Goal: Task Accomplishment & Management: Complete application form

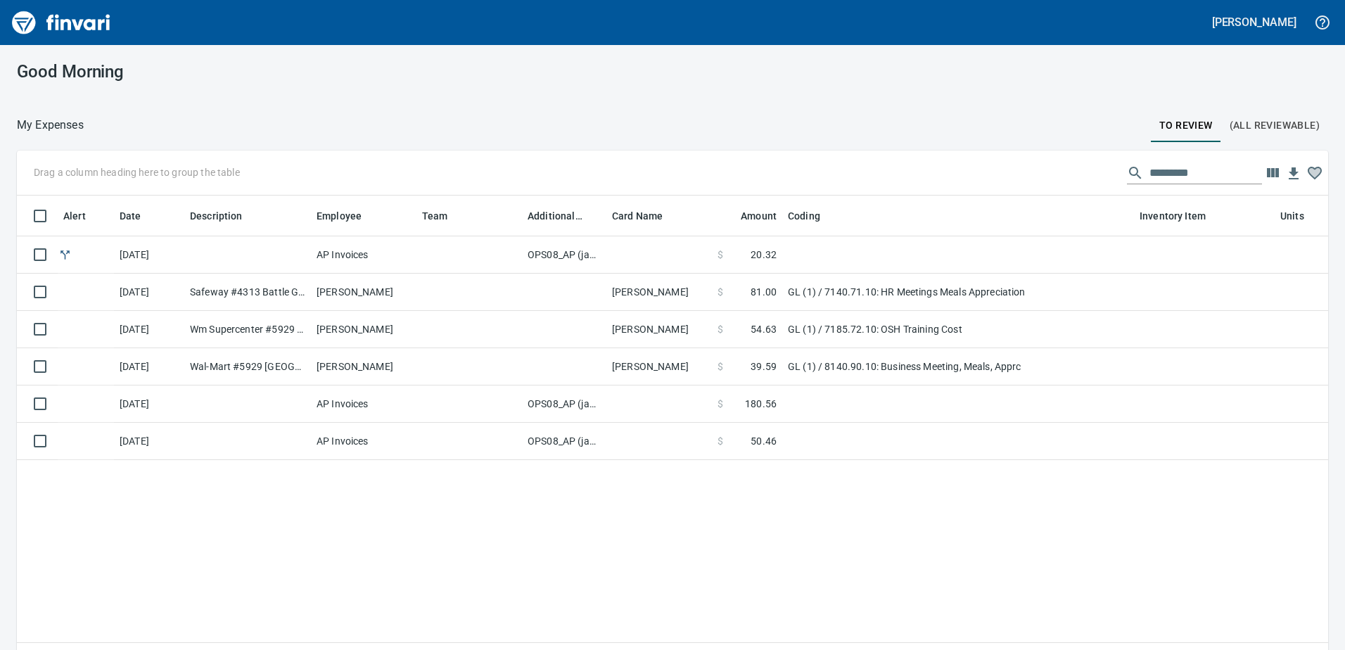
scroll to position [1, 1]
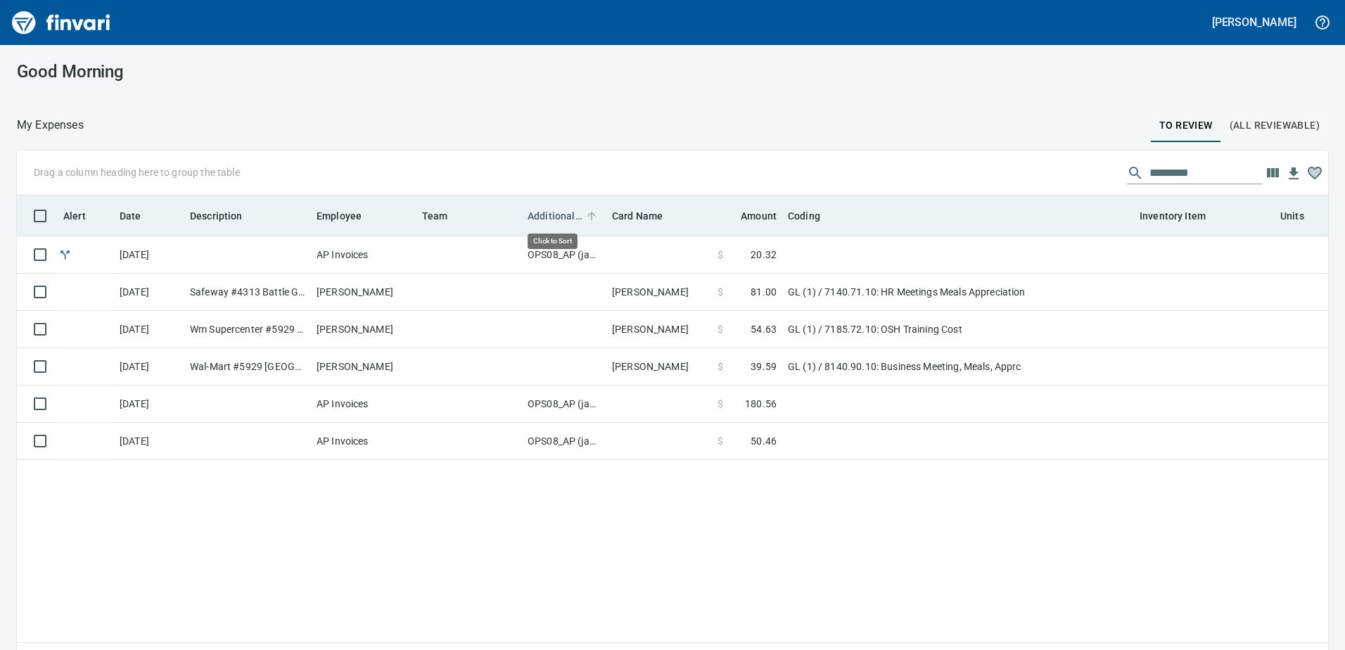
click at [554, 213] on span "Additional Reviewer" at bounding box center [555, 216] width 55 height 17
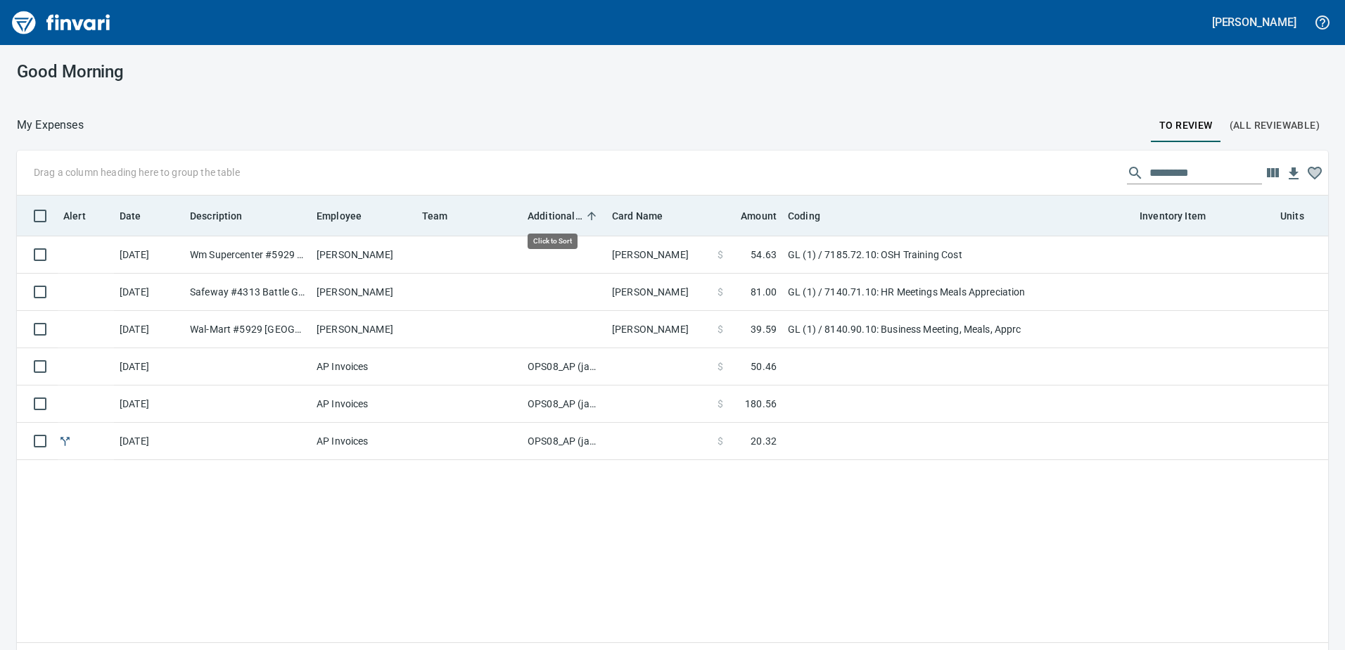
click at [554, 213] on span "Additional Reviewer" at bounding box center [555, 216] width 55 height 17
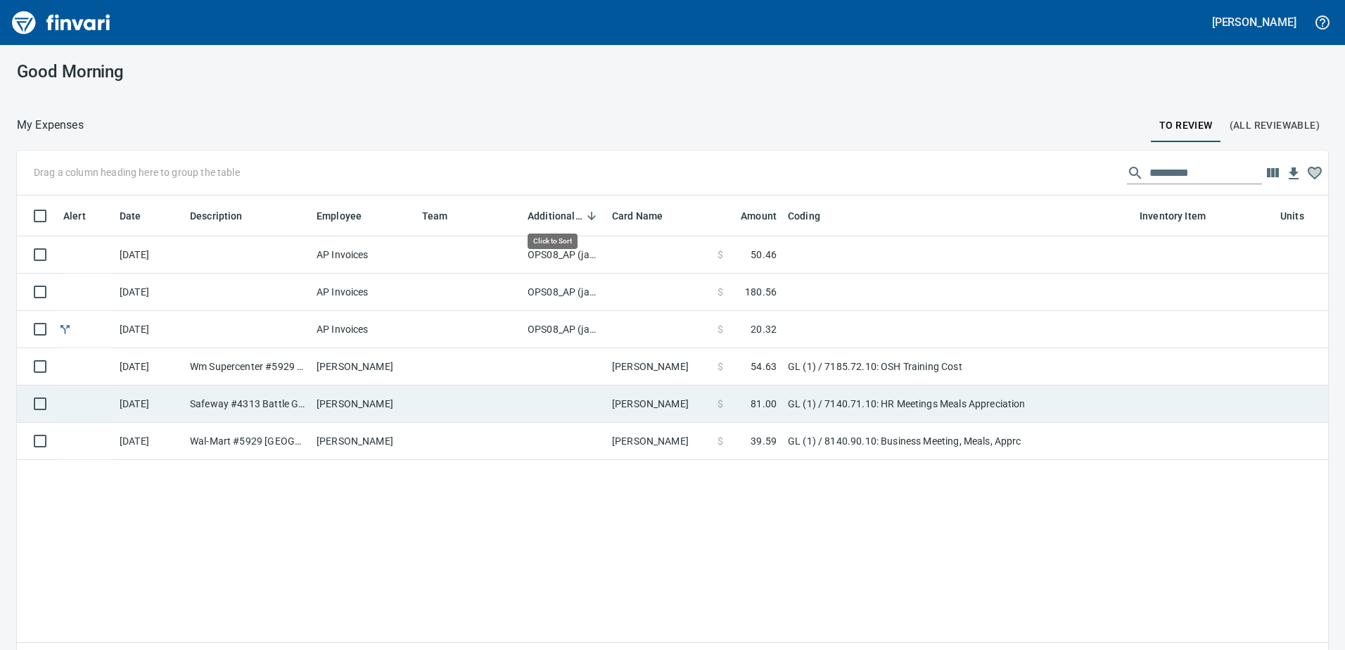
scroll to position [474, 1290]
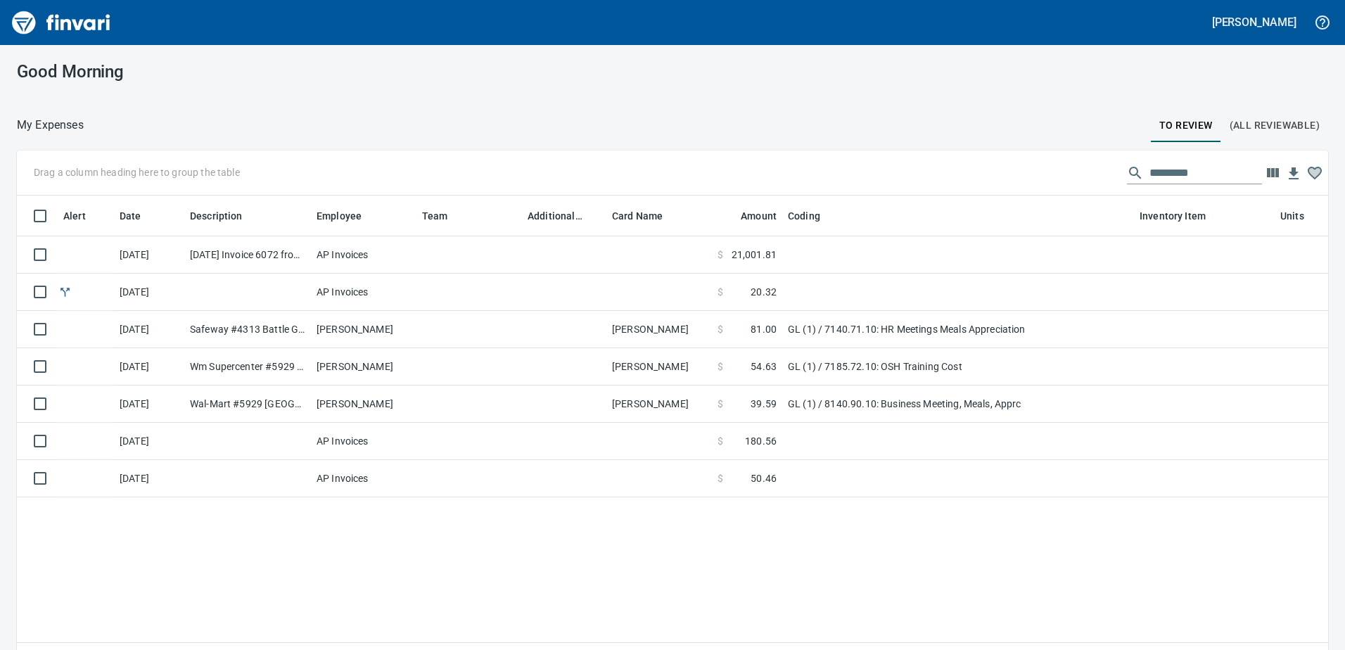
scroll to position [474, 1290]
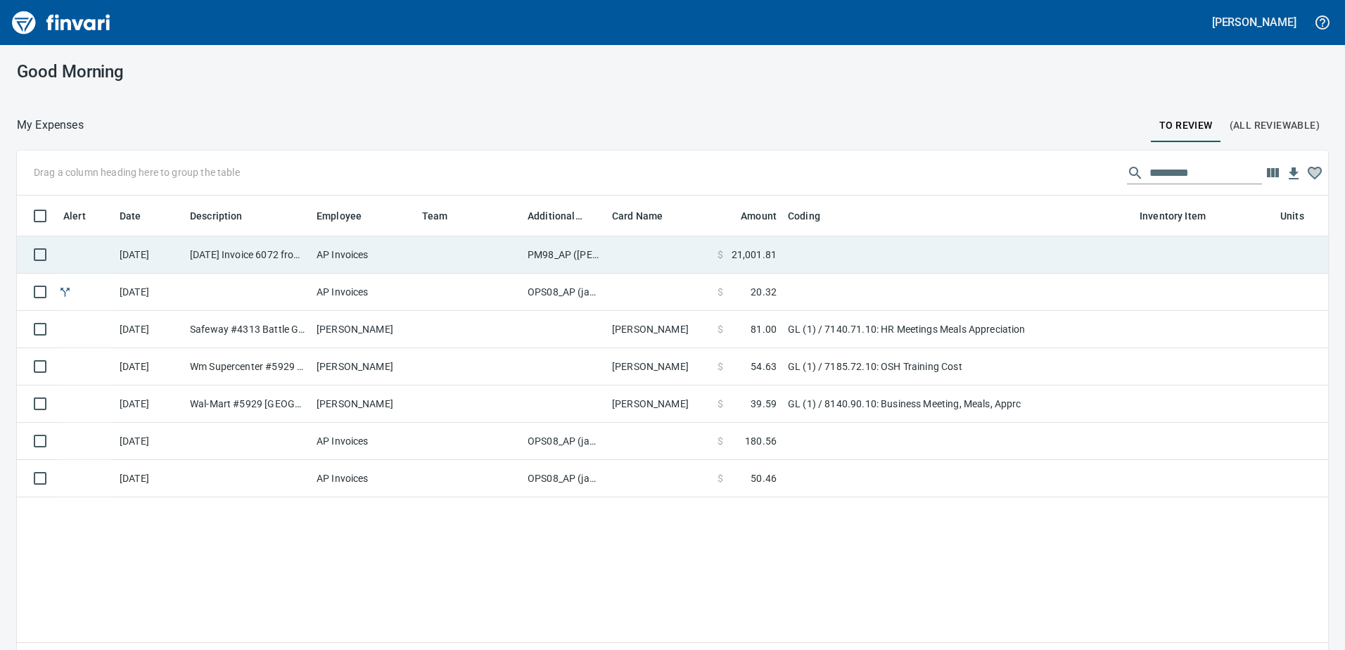
click at [559, 258] on td "PM98_AP (samr, shanet)" at bounding box center [564, 254] width 84 height 37
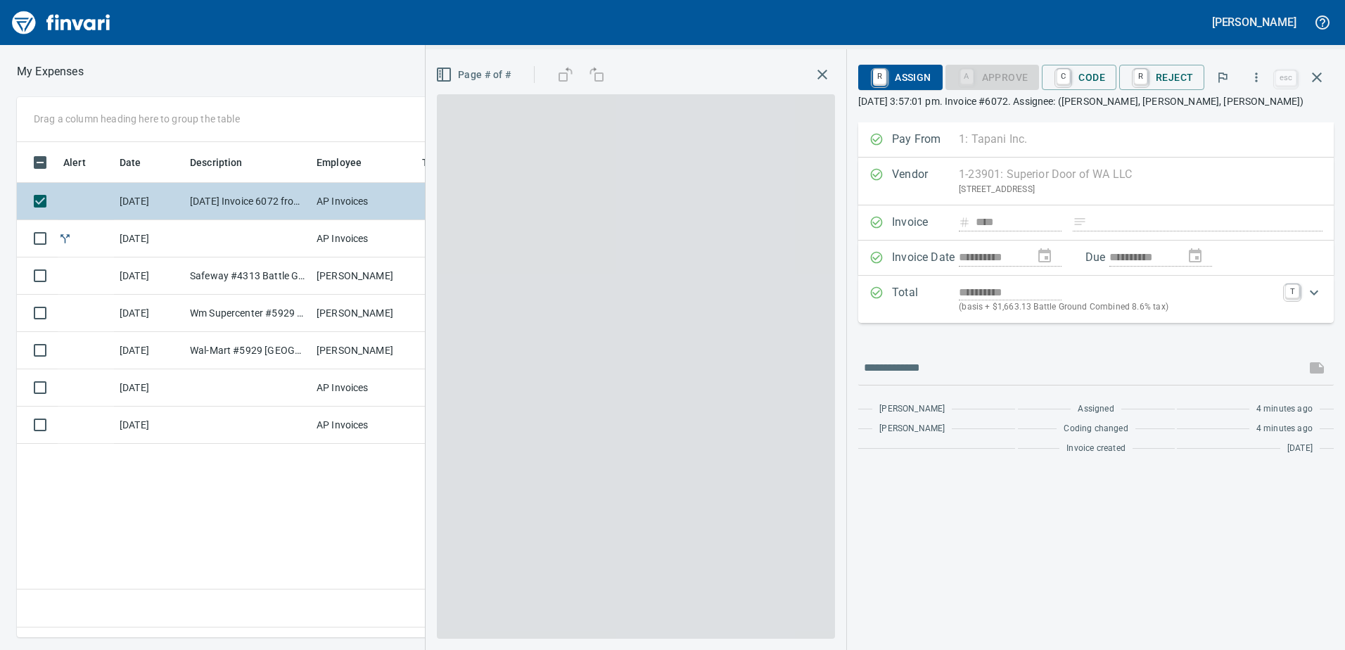
scroll to position [474, 949]
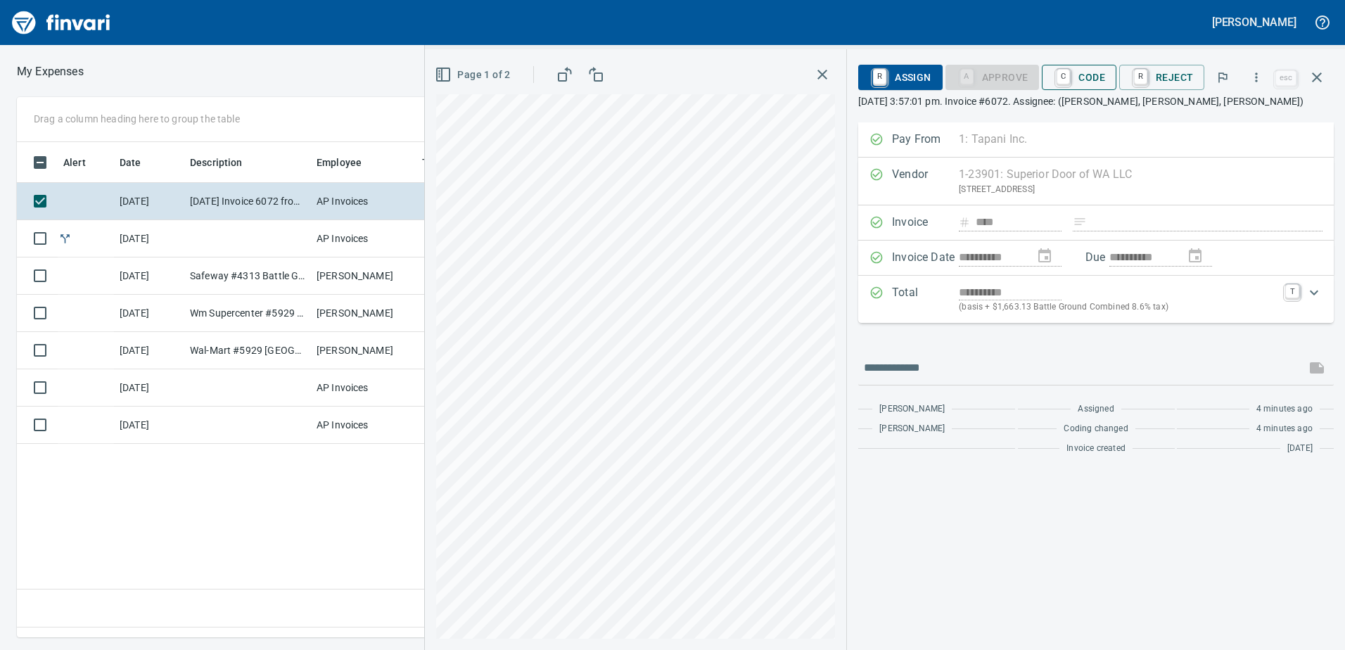
click at [1083, 77] on span "C Code" at bounding box center [1079, 77] width 52 height 24
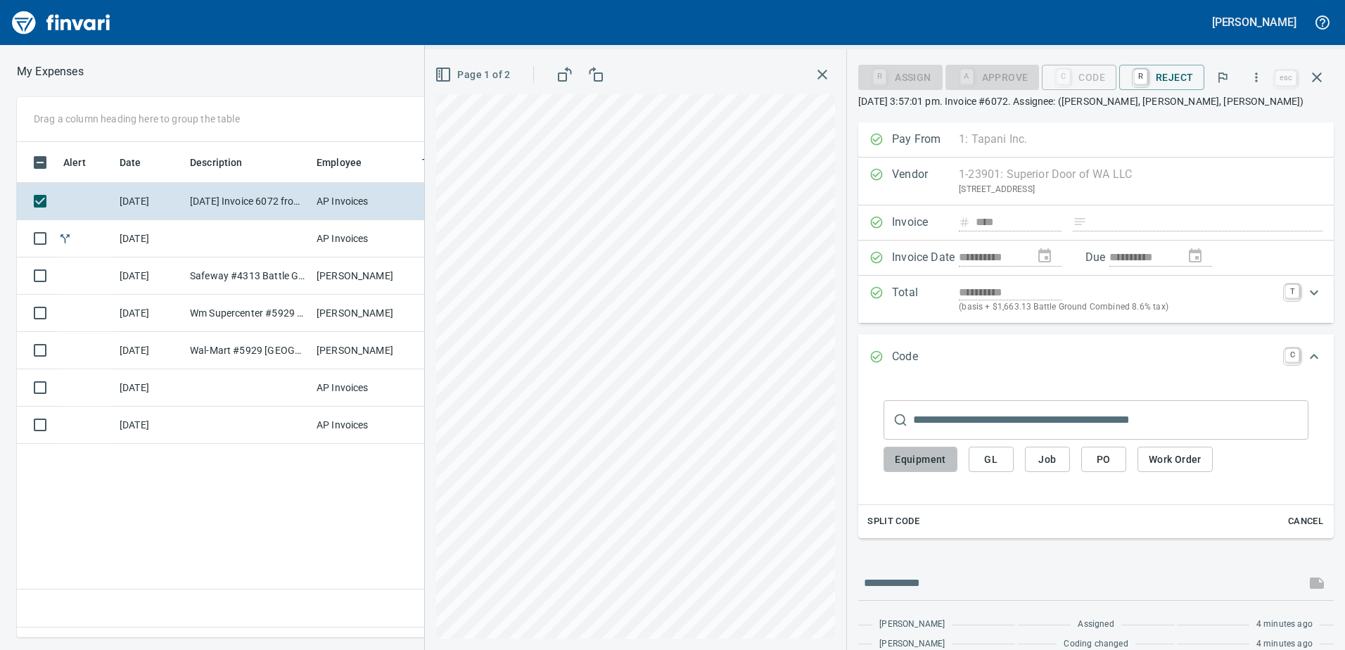
click at [910, 459] on span "Equipment" at bounding box center [920, 460] width 51 height 18
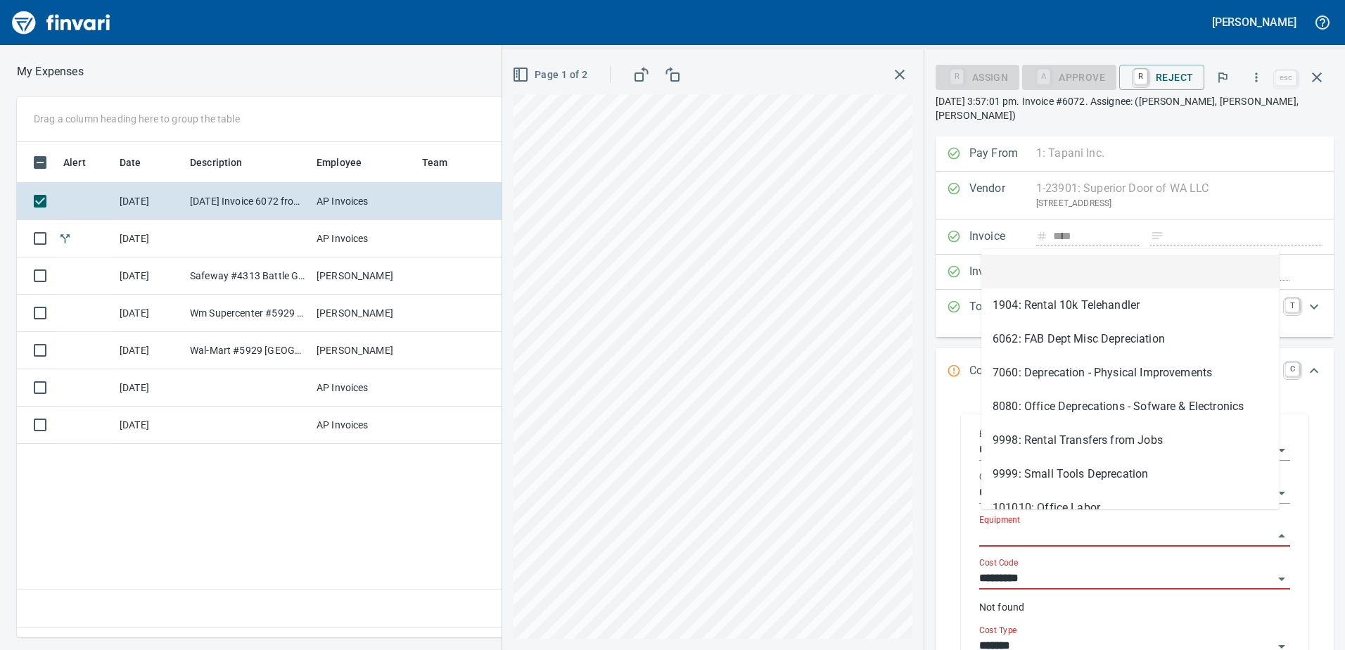
click at [1005, 526] on input "Equipment" at bounding box center [1126, 536] width 294 height 20
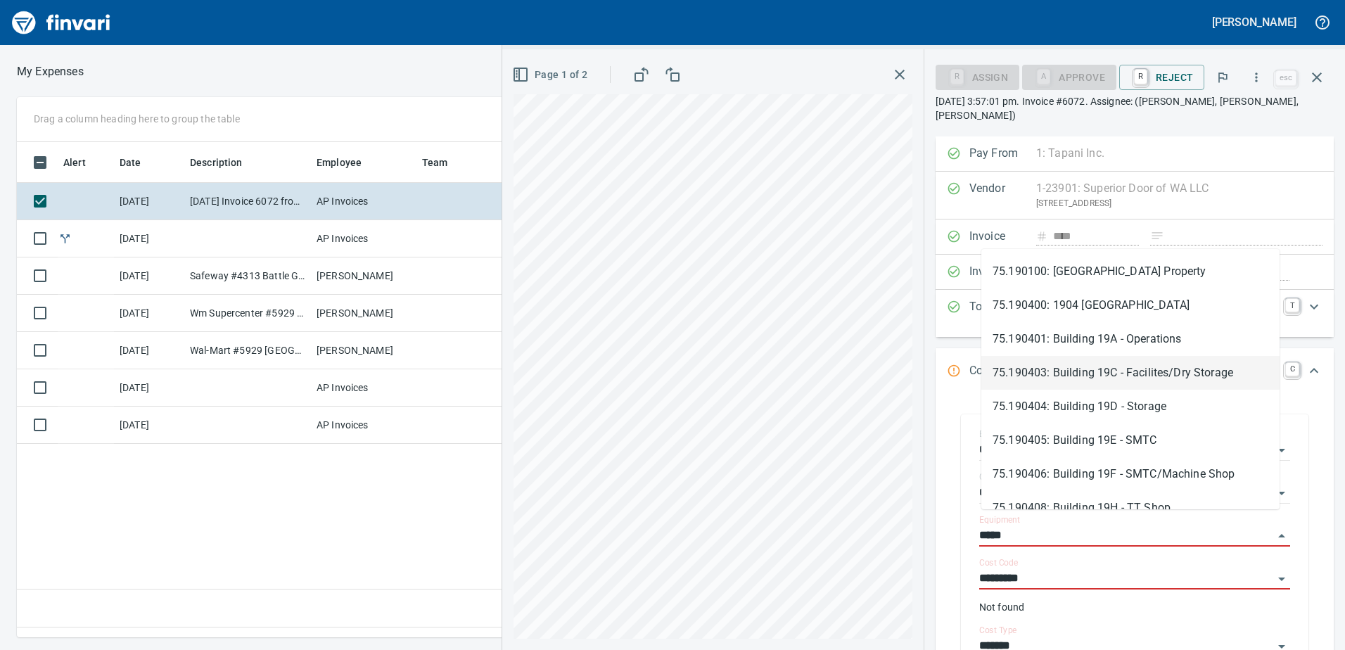
click at [1082, 373] on li "75.190403: Building 19C - Facilites/Dry Storage" at bounding box center [1131, 373] width 298 height 34
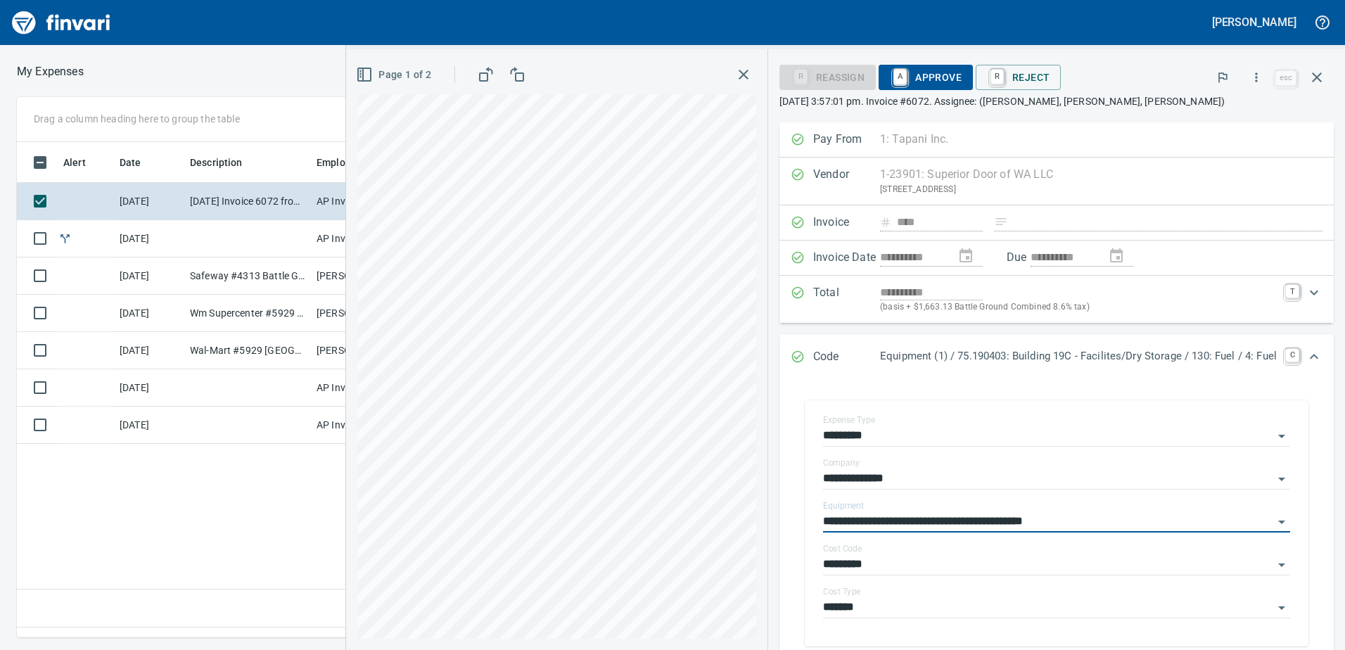
type input "**********"
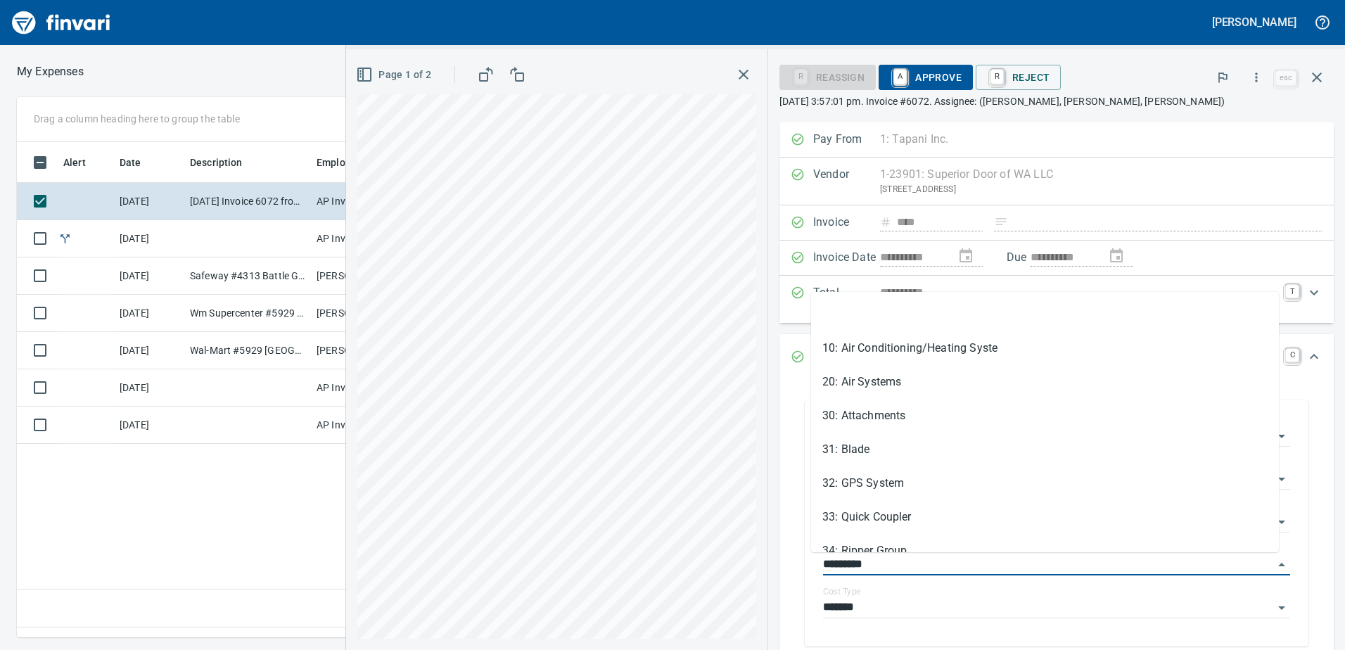
drag, startPoint x: 863, startPoint y: 567, endPoint x: 777, endPoint y: 559, distance: 86.9
click at [780, 559] on div "**********" at bounding box center [1057, 526] width 554 height 291
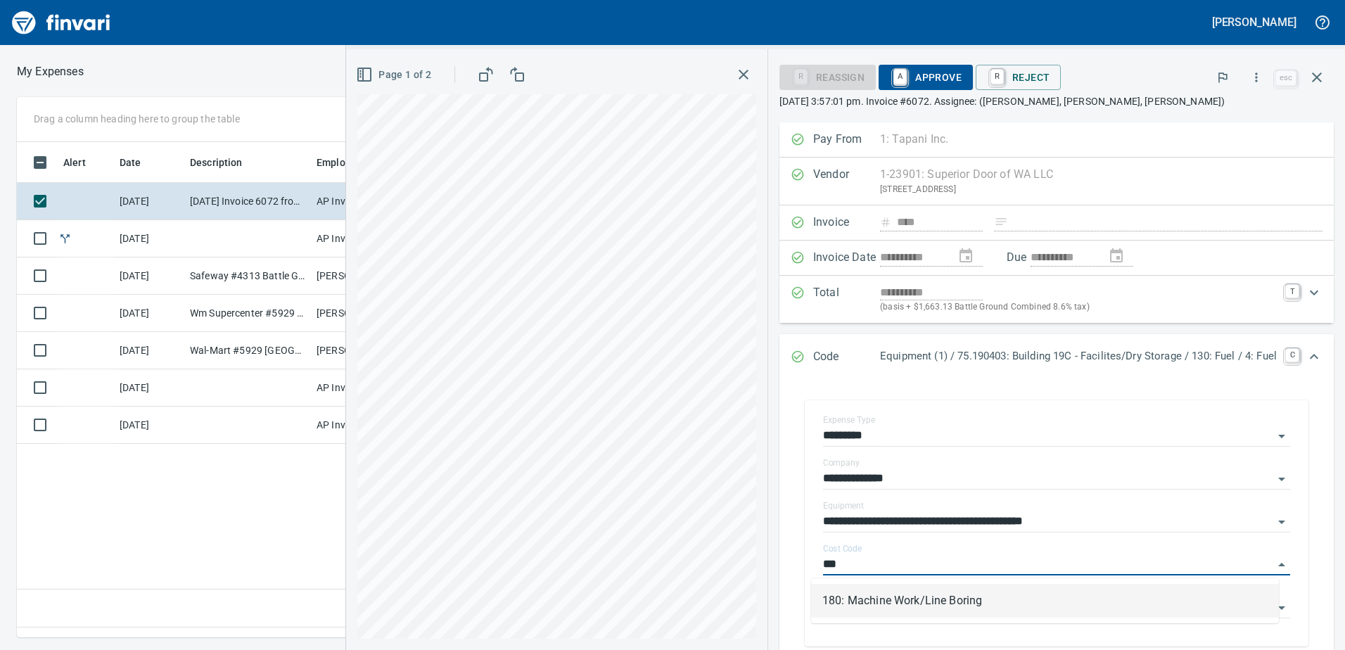
click at [872, 602] on li "180: Machine Work/Line Boring" at bounding box center [1045, 601] width 468 height 34
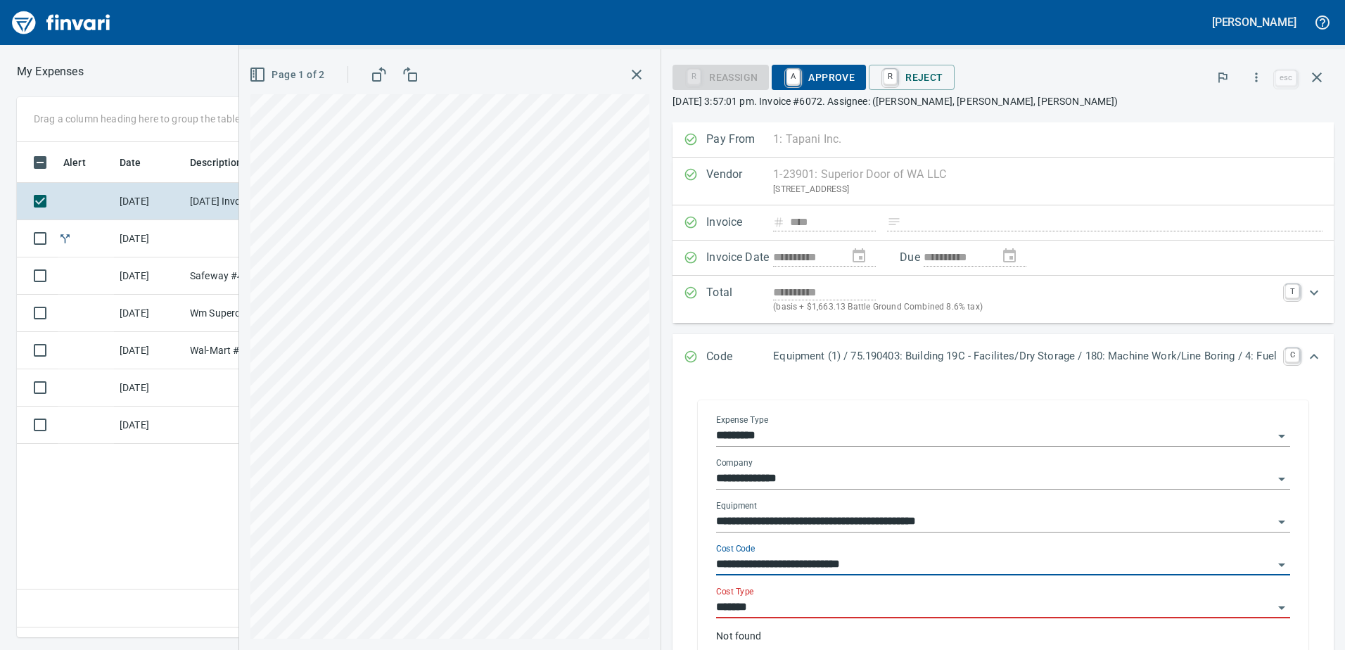
type input "**********"
click at [794, 604] on input "*******" at bounding box center [994, 608] width 557 height 20
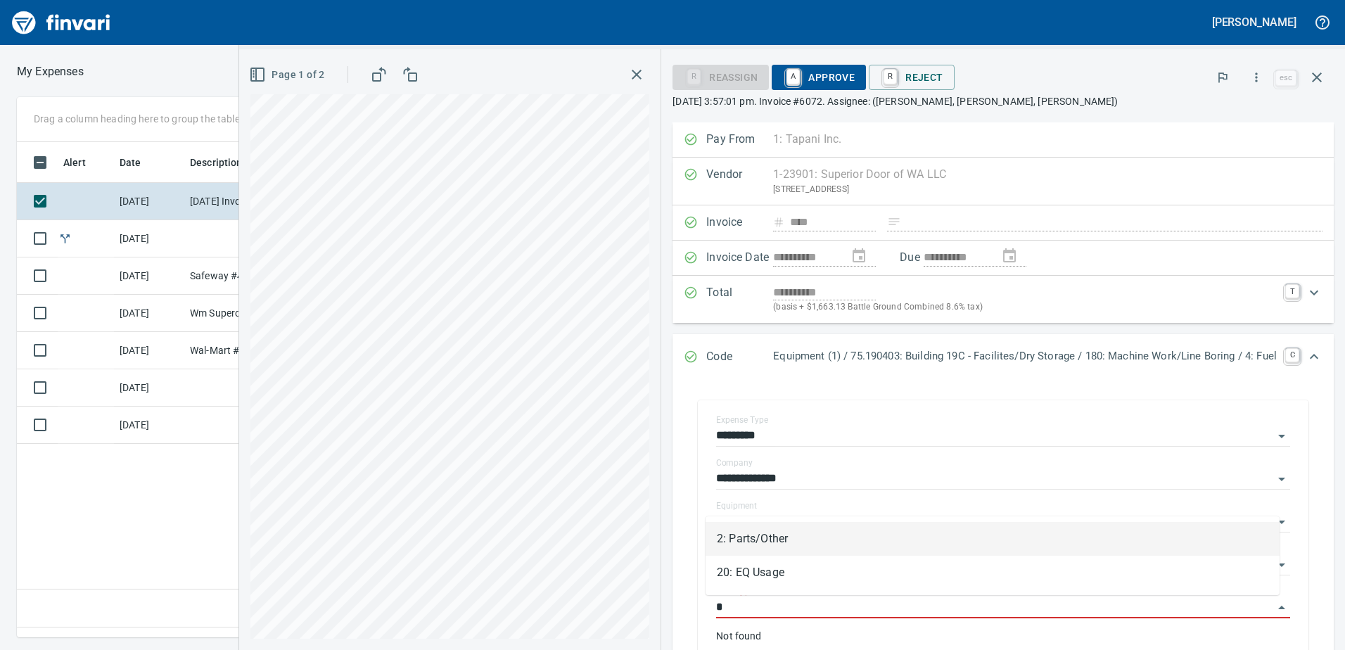
click at [763, 531] on li "2: Parts/Other" at bounding box center [993, 539] width 574 height 34
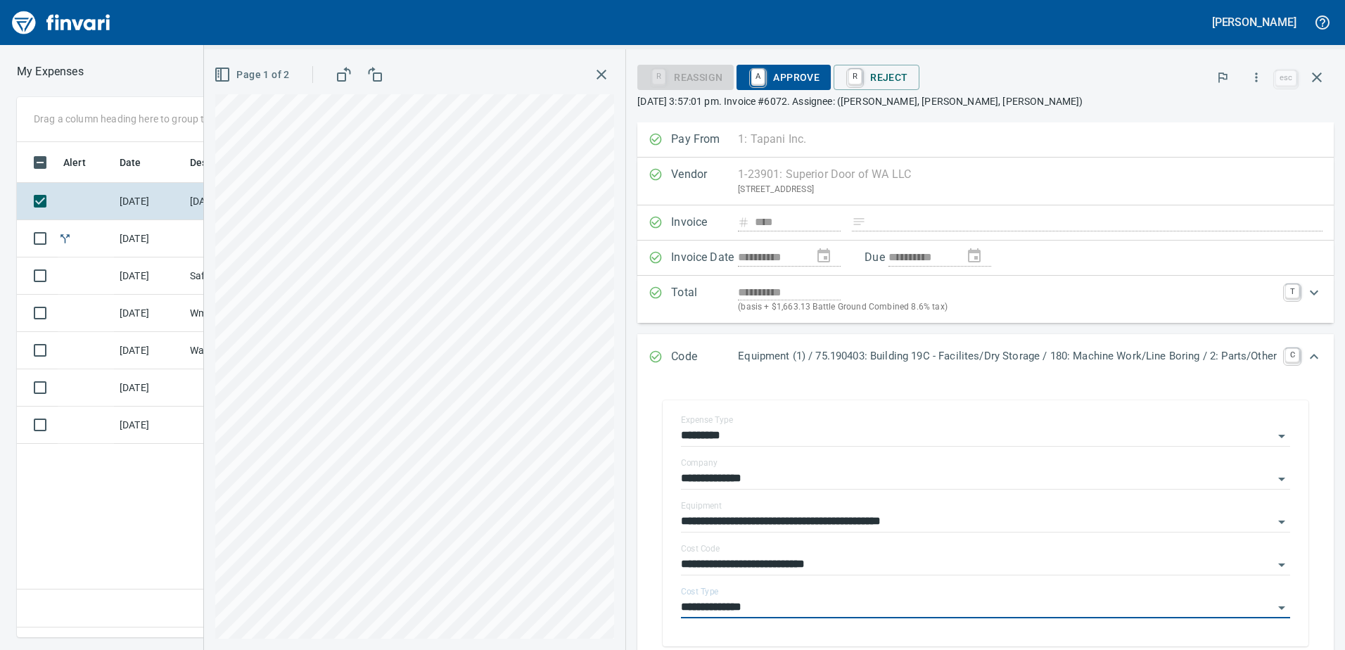
type input "**********"
click at [221, 74] on icon "button" at bounding box center [221, 74] width 0 height 13
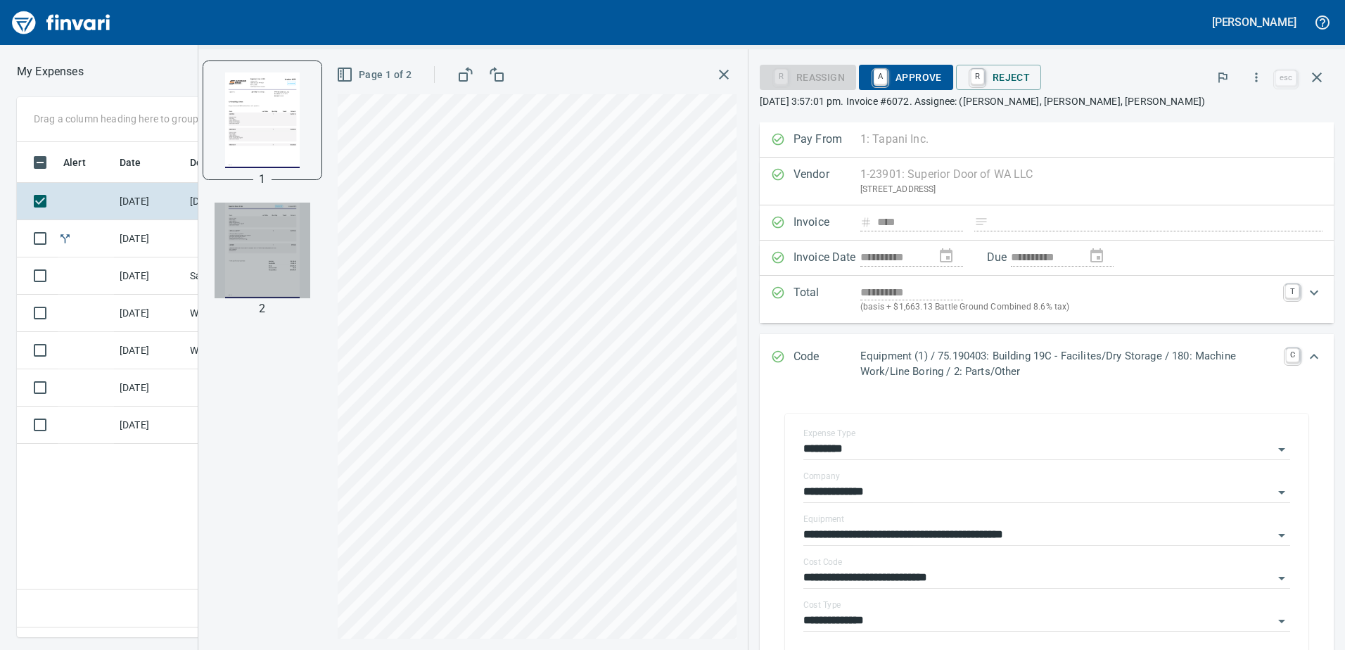
click at [256, 243] on img "button" at bounding box center [263, 251] width 96 height 96
click at [265, 112] on img "button" at bounding box center [263, 120] width 96 height 96
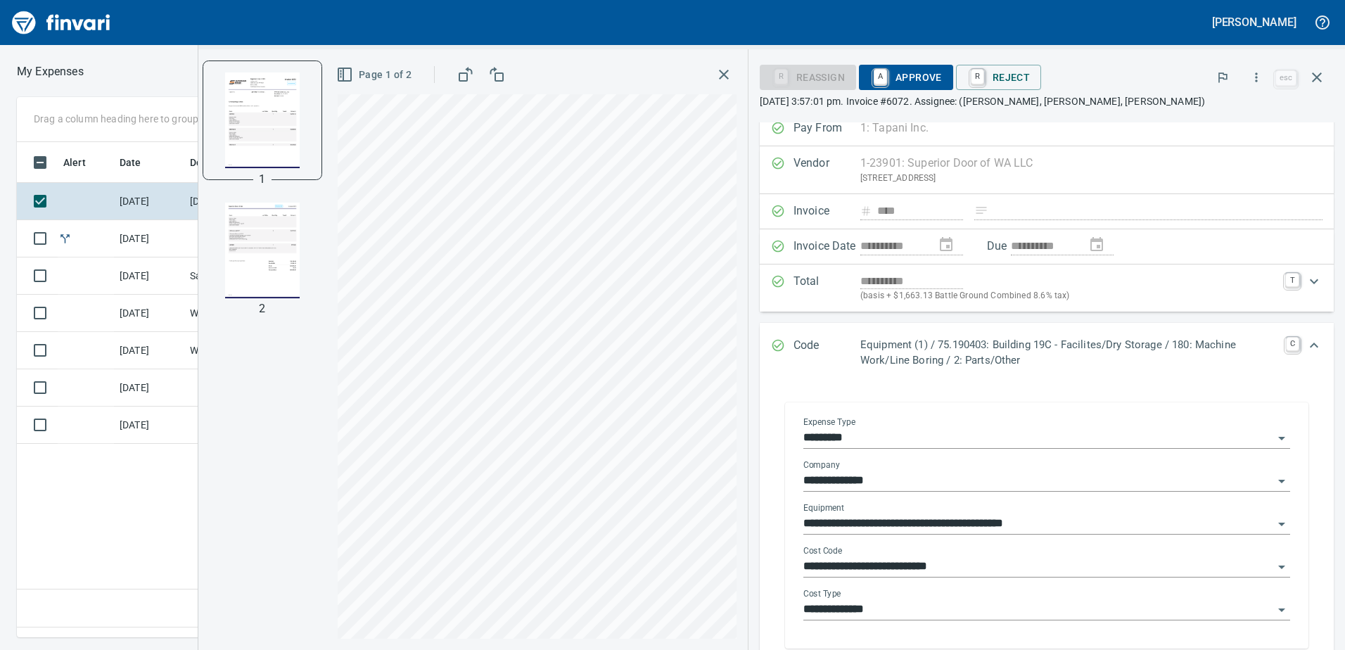
scroll to position [0, 0]
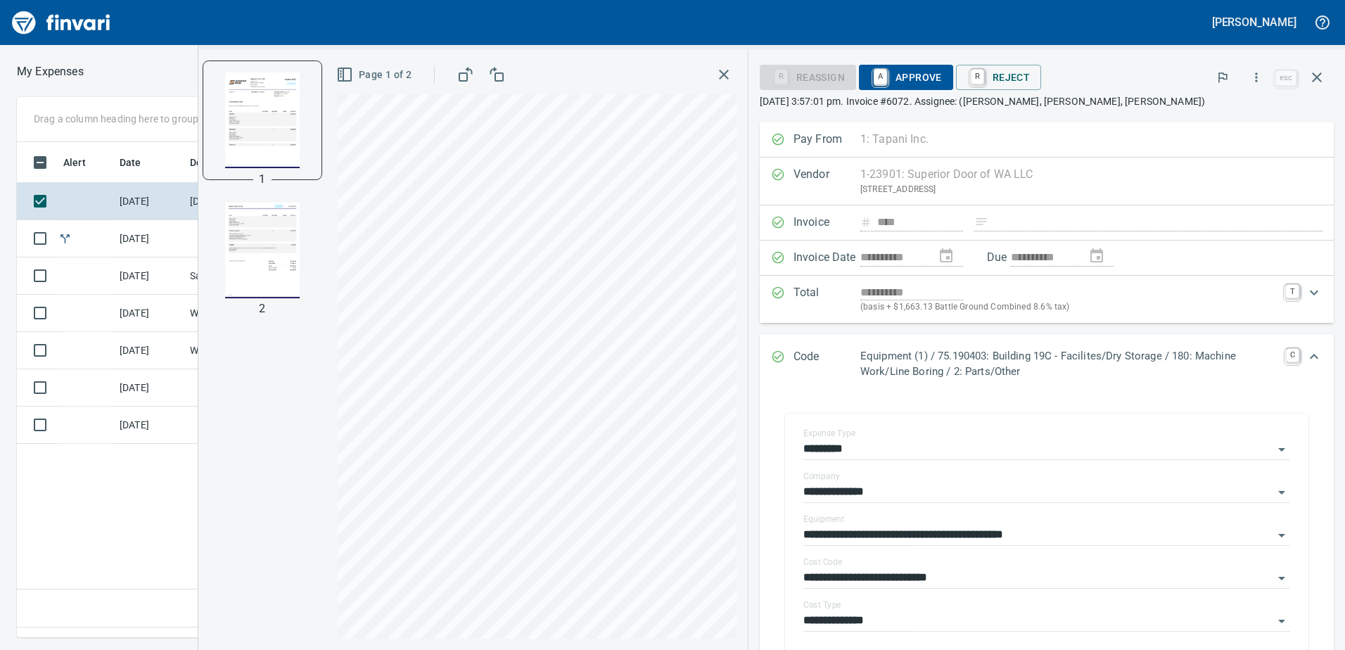
click at [922, 80] on span "A Approve" at bounding box center [906, 77] width 72 height 24
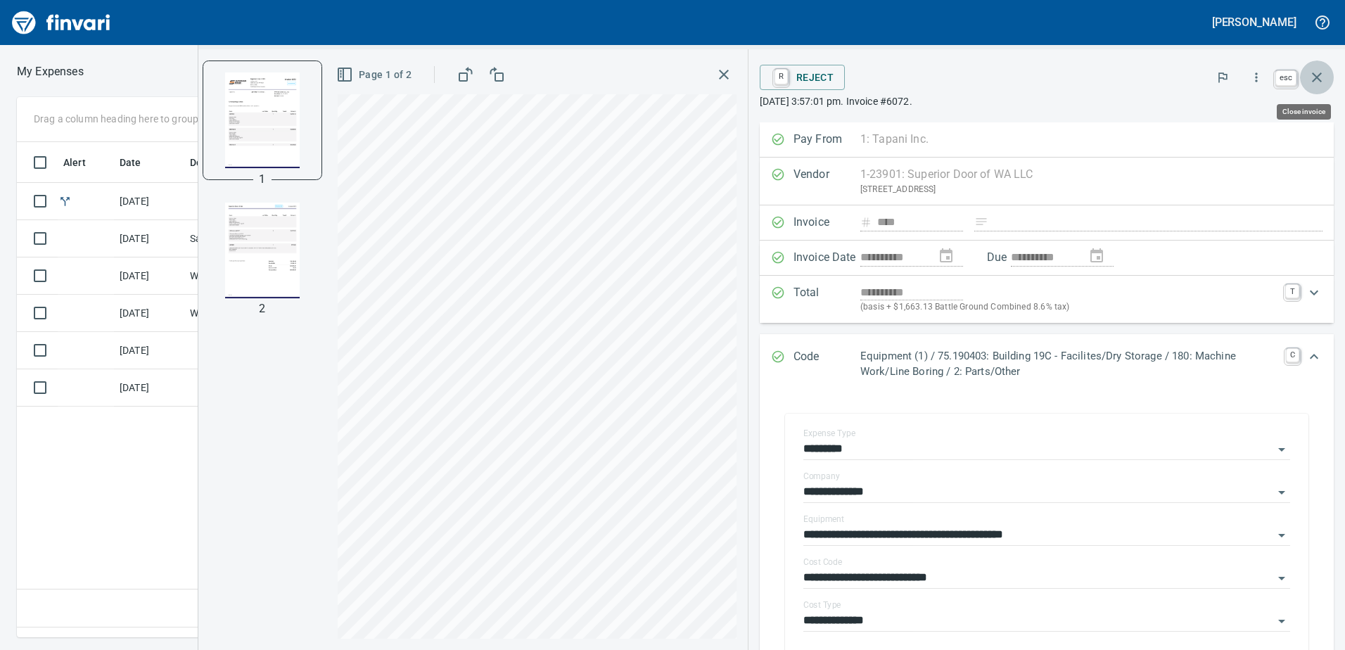
click at [1316, 75] on icon "button" at bounding box center [1317, 77] width 17 height 17
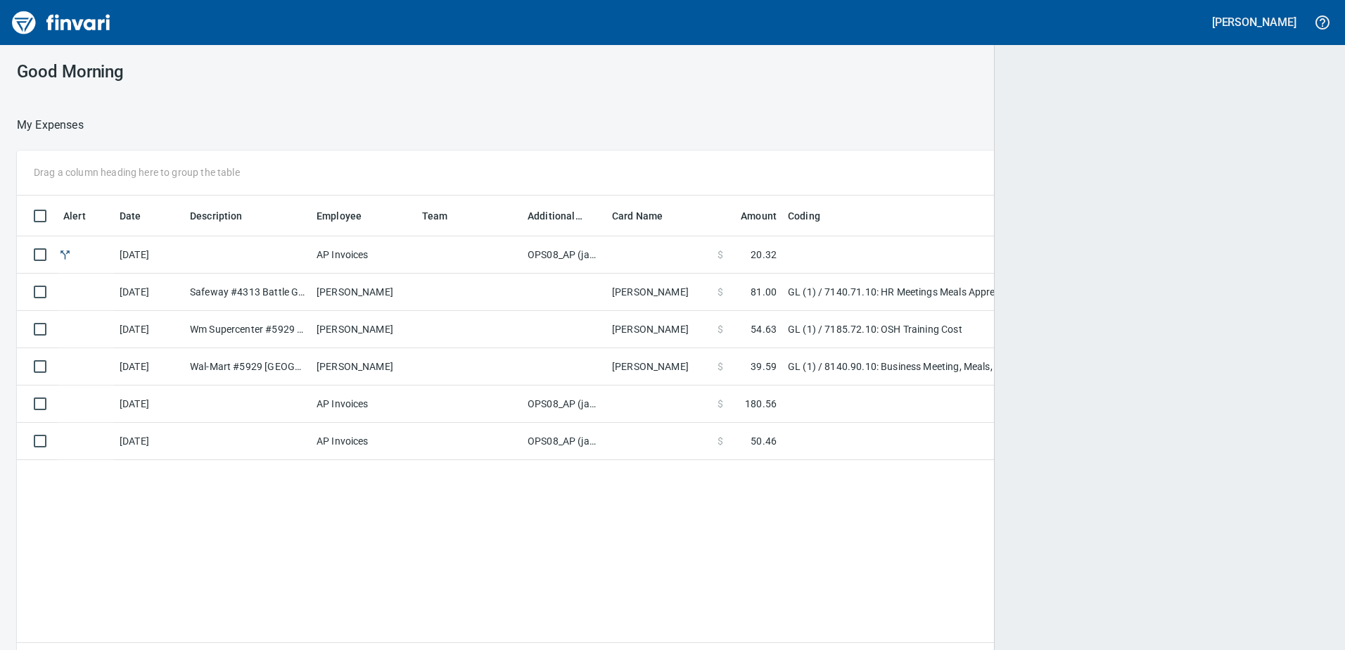
scroll to position [1, 1]
